Goal: Contribute content: Contribute content

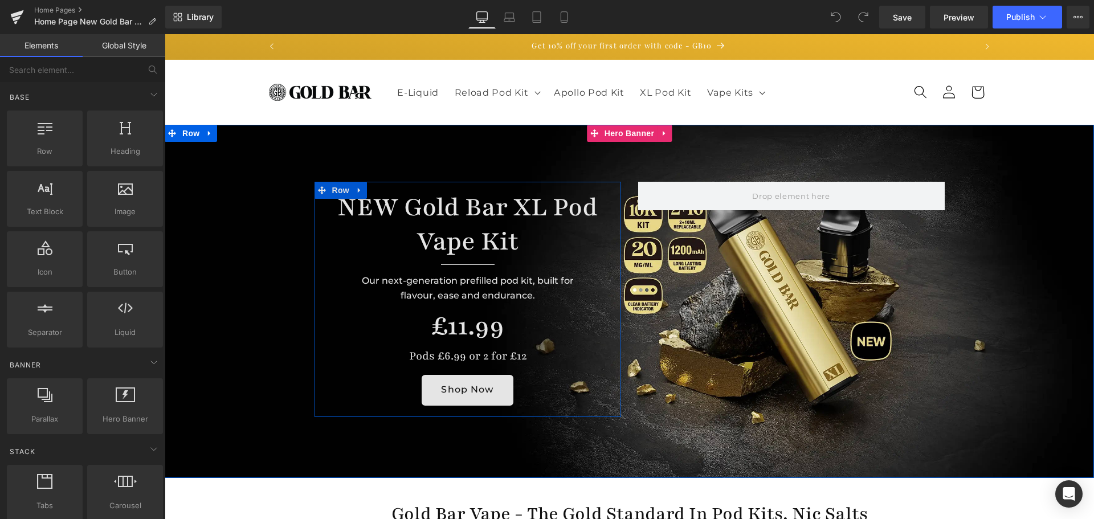
click at [457, 336] on h1 "£11.99" at bounding box center [468, 325] width 290 height 35
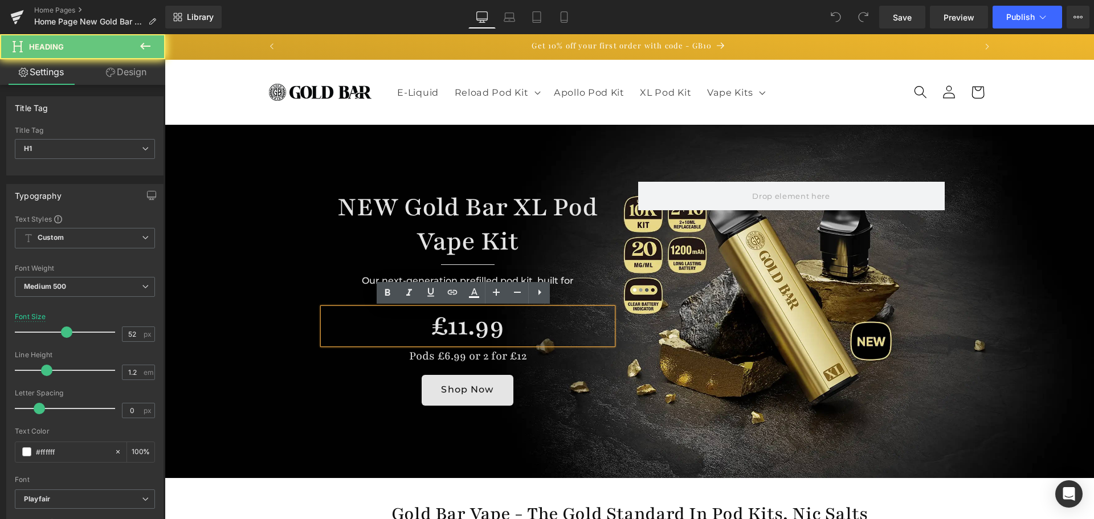
click at [462, 325] on h1 "£11.99" at bounding box center [468, 325] width 290 height 35
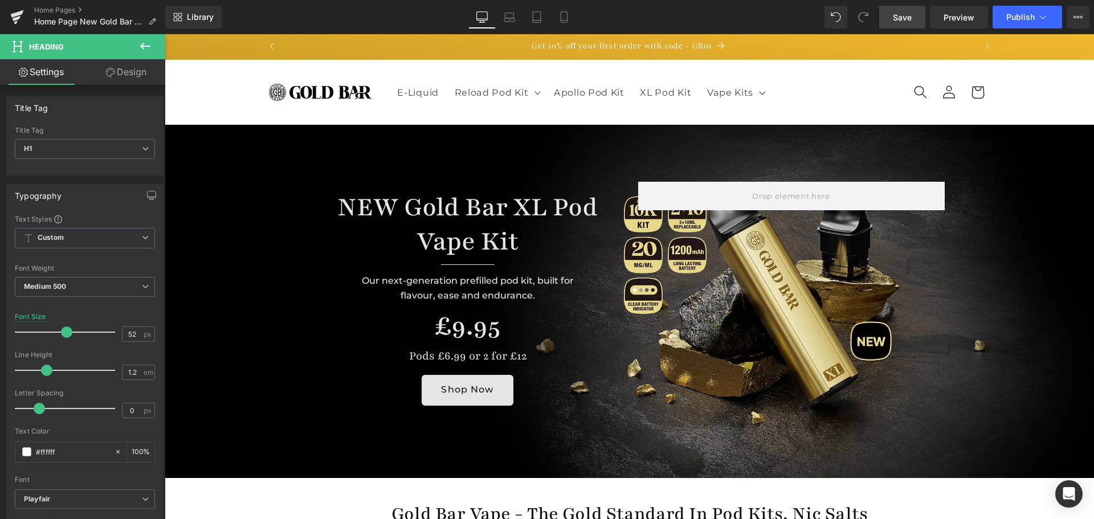
click at [903, 10] on link "Save" at bounding box center [903, 17] width 46 height 23
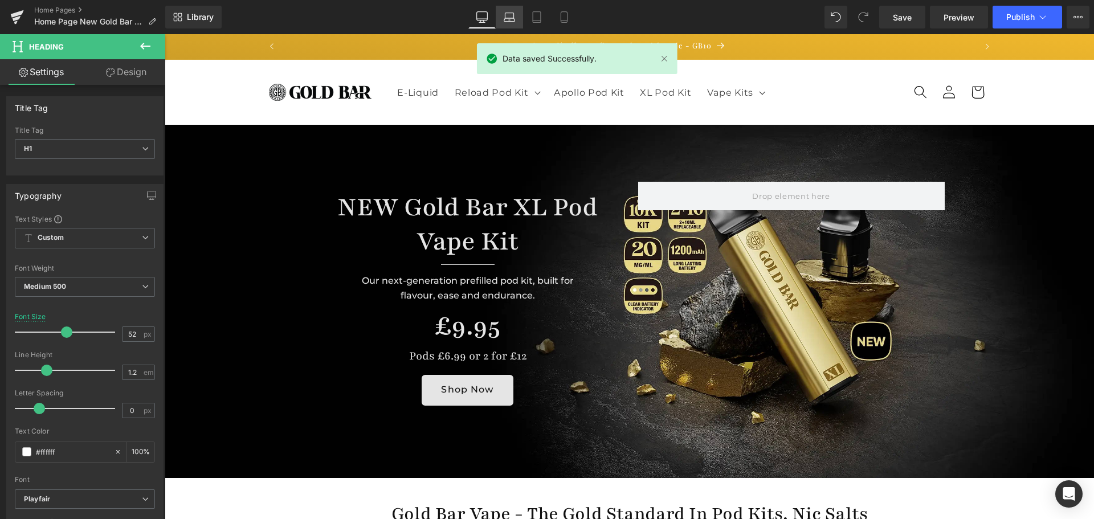
click at [509, 13] on icon at bounding box center [510, 15] width 9 height 5
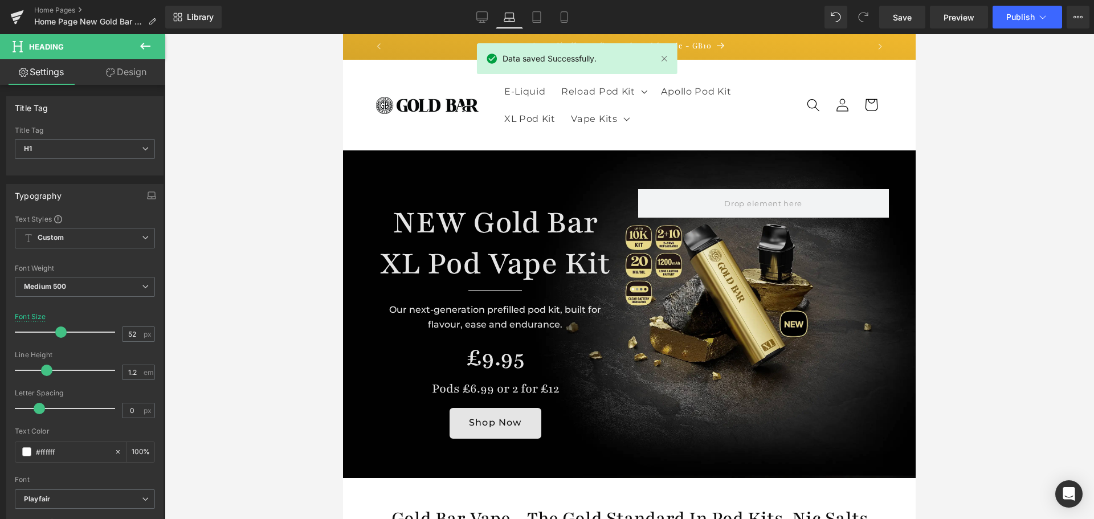
scroll to position [140, 0]
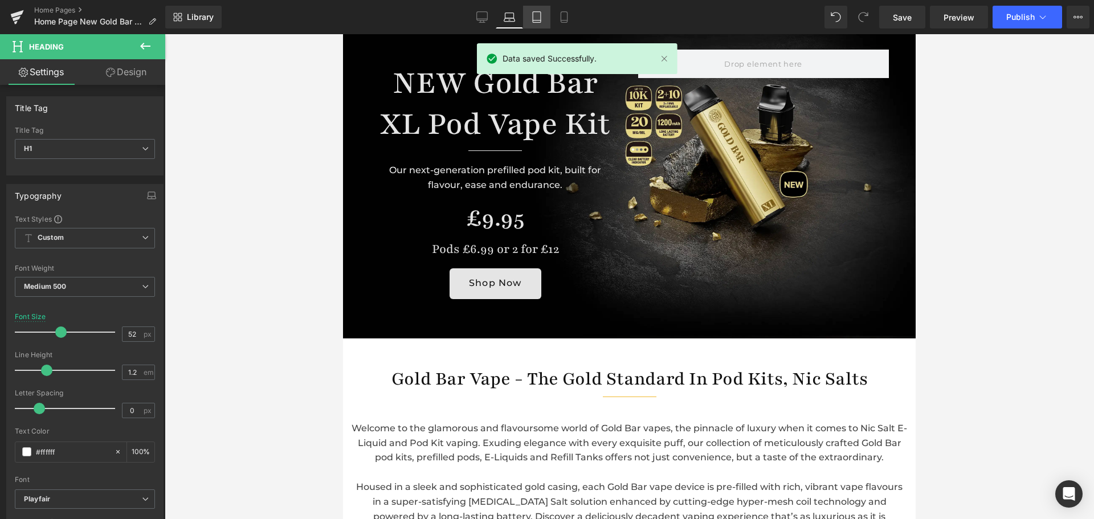
click at [545, 20] on link "Tablet" at bounding box center [536, 17] width 27 height 23
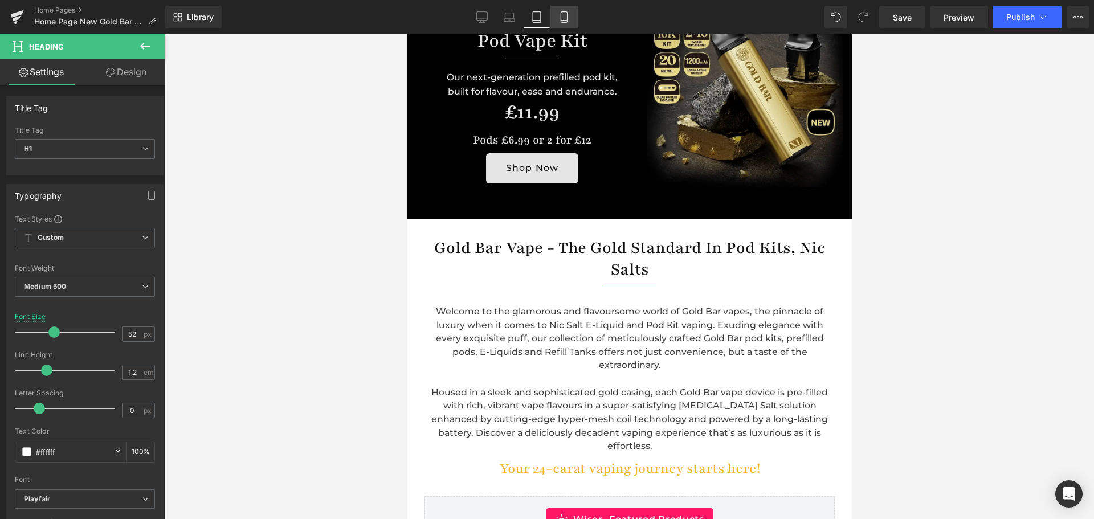
scroll to position [0, 0]
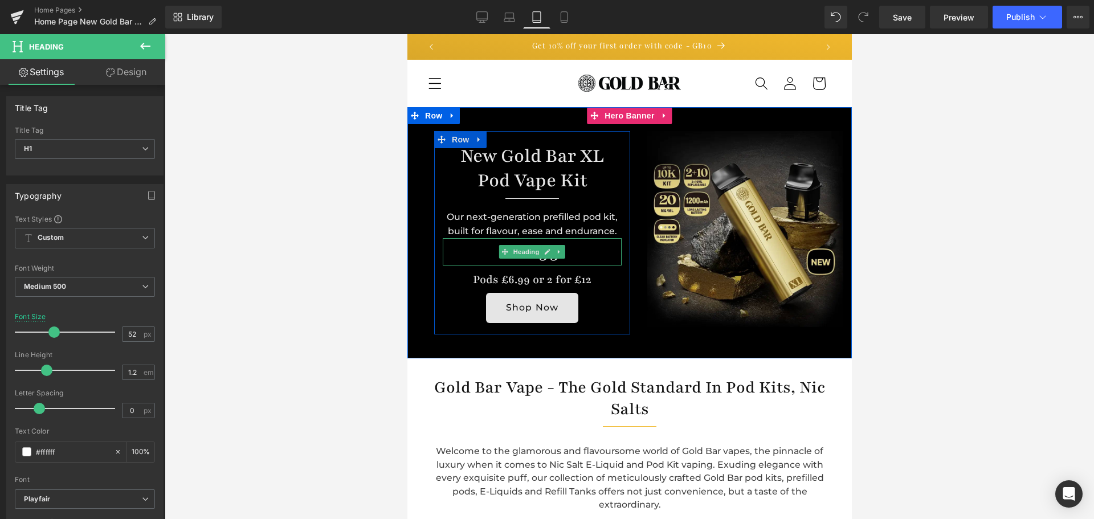
click at [525, 260] on h1 "£11.99" at bounding box center [531, 251] width 179 height 27
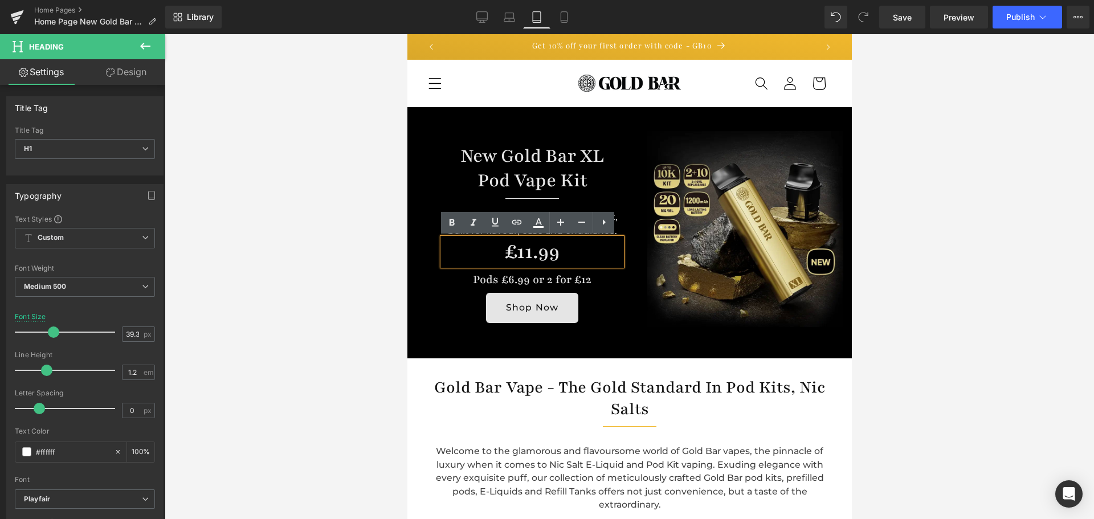
click at [525, 251] on h1 "£11.99" at bounding box center [531, 251] width 179 height 27
click at [909, 18] on span "Save" at bounding box center [902, 17] width 19 height 12
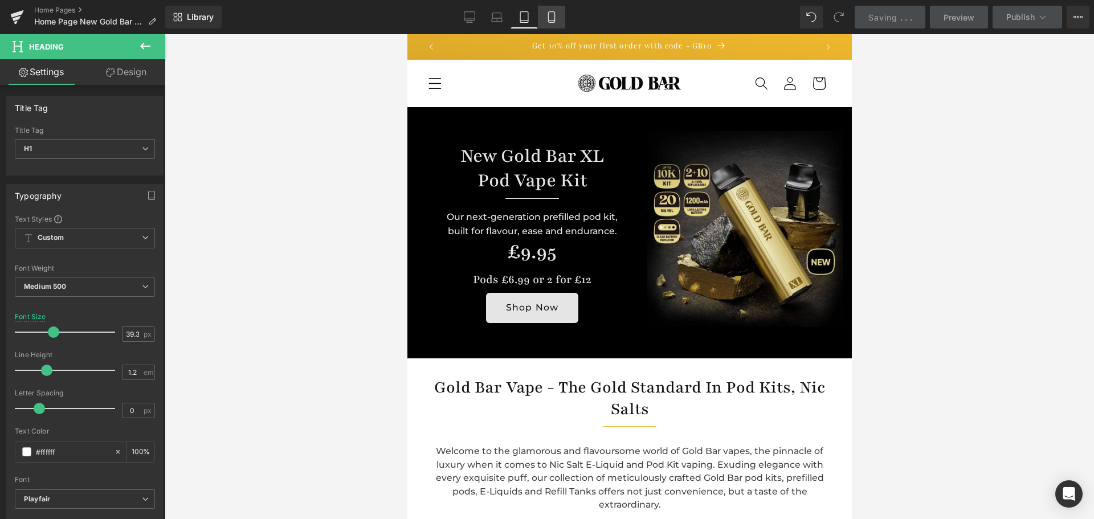
drag, startPoint x: 549, startPoint y: 8, endPoint x: 543, endPoint y: 21, distance: 14.5
click at [549, 8] on link "Mobile" at bounding box center [551, 17] width 27 height 23
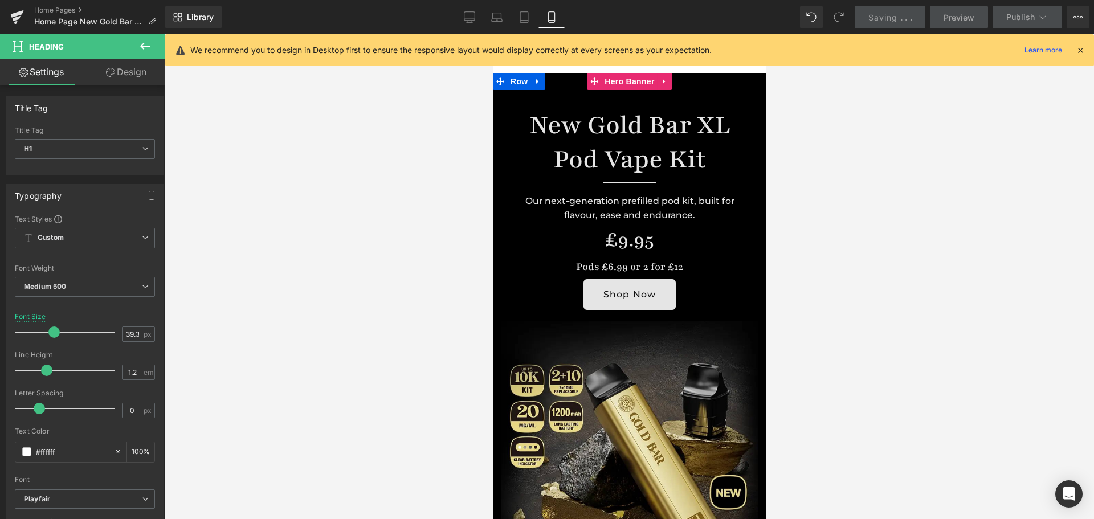
scroll to position [18, 0]
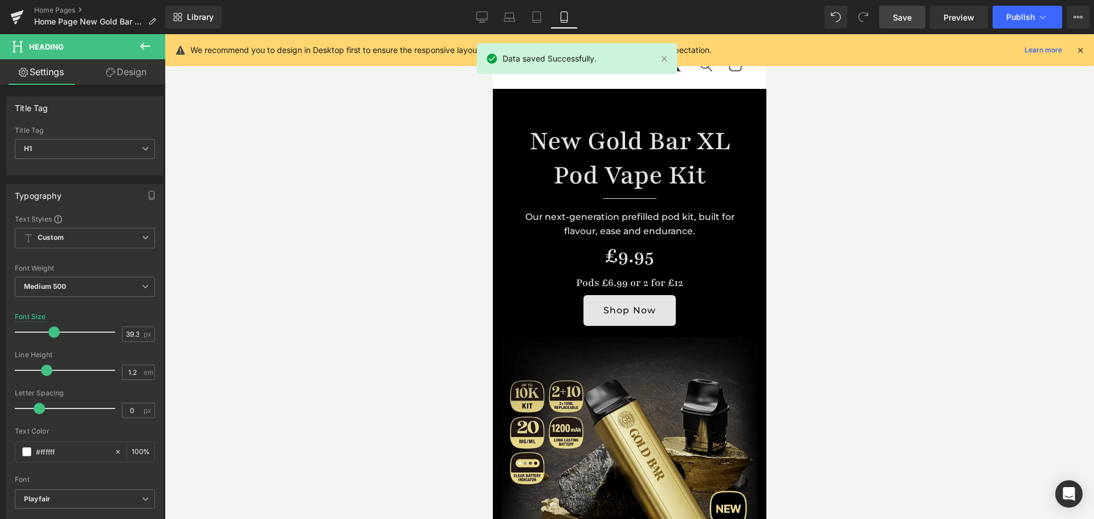
click at [1028, 5] on div "Library Mobile Desktop Laptop Tablet Mobile Save Preview Publish Scheduled View…" at bounding box center [629, 17] width 929 height 34
click at [1028, 10] on button "Publish" at bounding box center [1028, 17] width 70 height 23
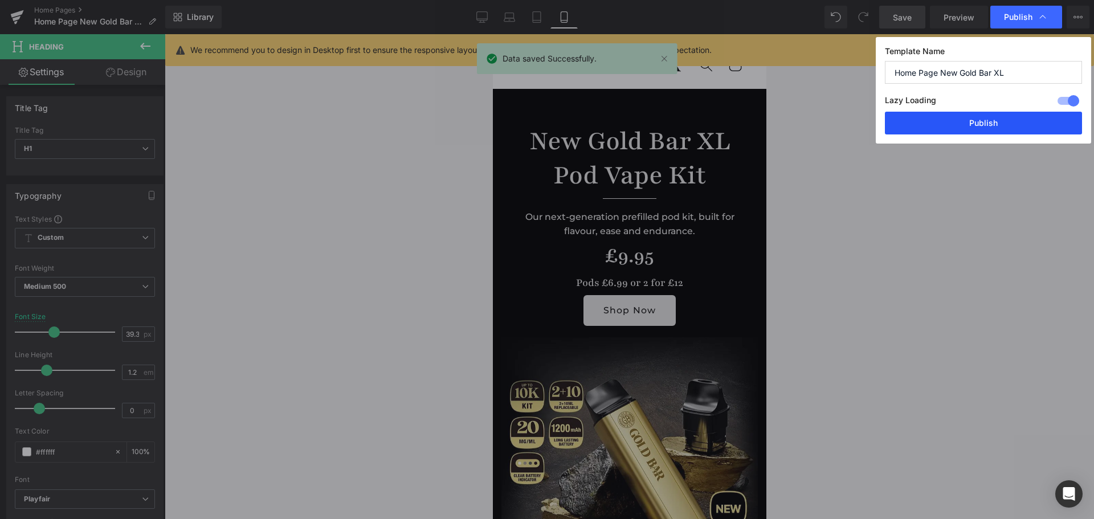
click at [968, 120] on button "Publish" at bounding box center [983, 123] width 197 height 23
